Goal: Task Accomplishment & Management: Manage account settings

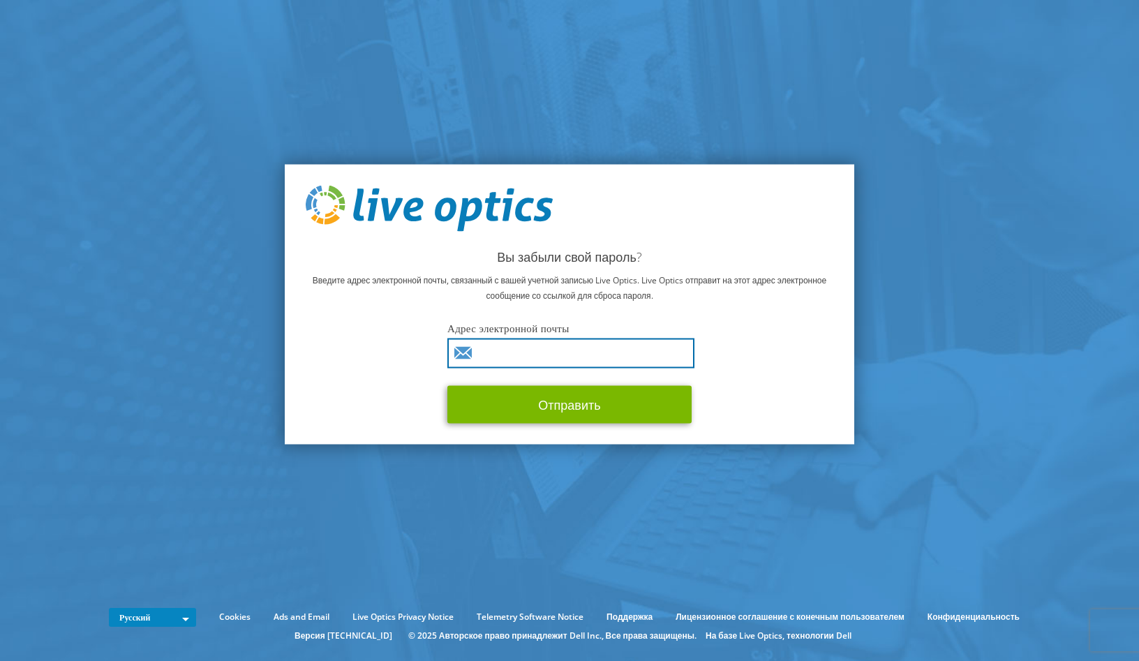
click at [584, 357] on input "text" at bounding box center [571, 353] width 247 height 30
type input "serhii.sheinych@seeton.pro"
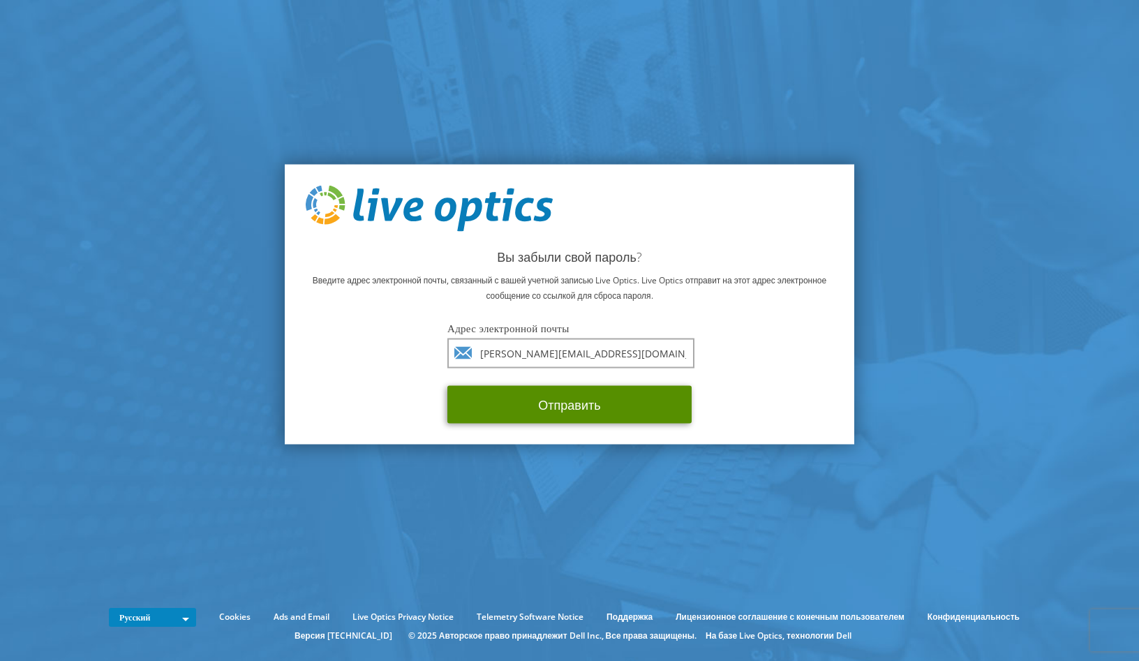
click at [593, 407] on button "Отправить" at bounding box center [570, 404] width 244 height 38
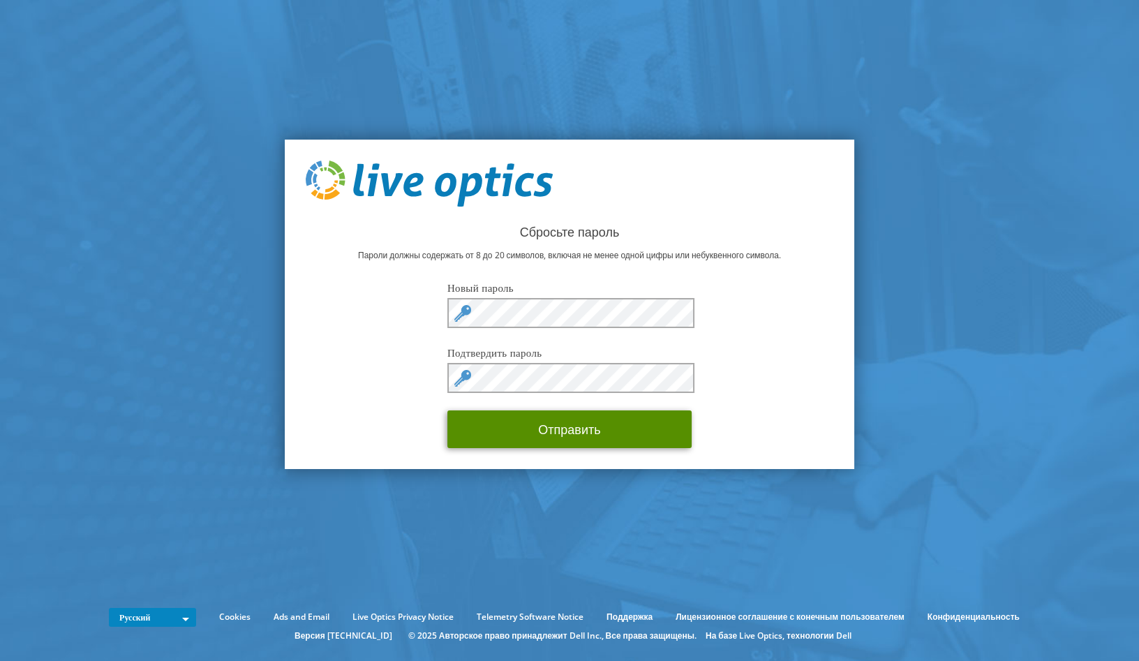
click at [572, 448] on button "Отправить" at bounding box center [570, 429] width 244 height 38
